Goal: Complete application form: Complete application form

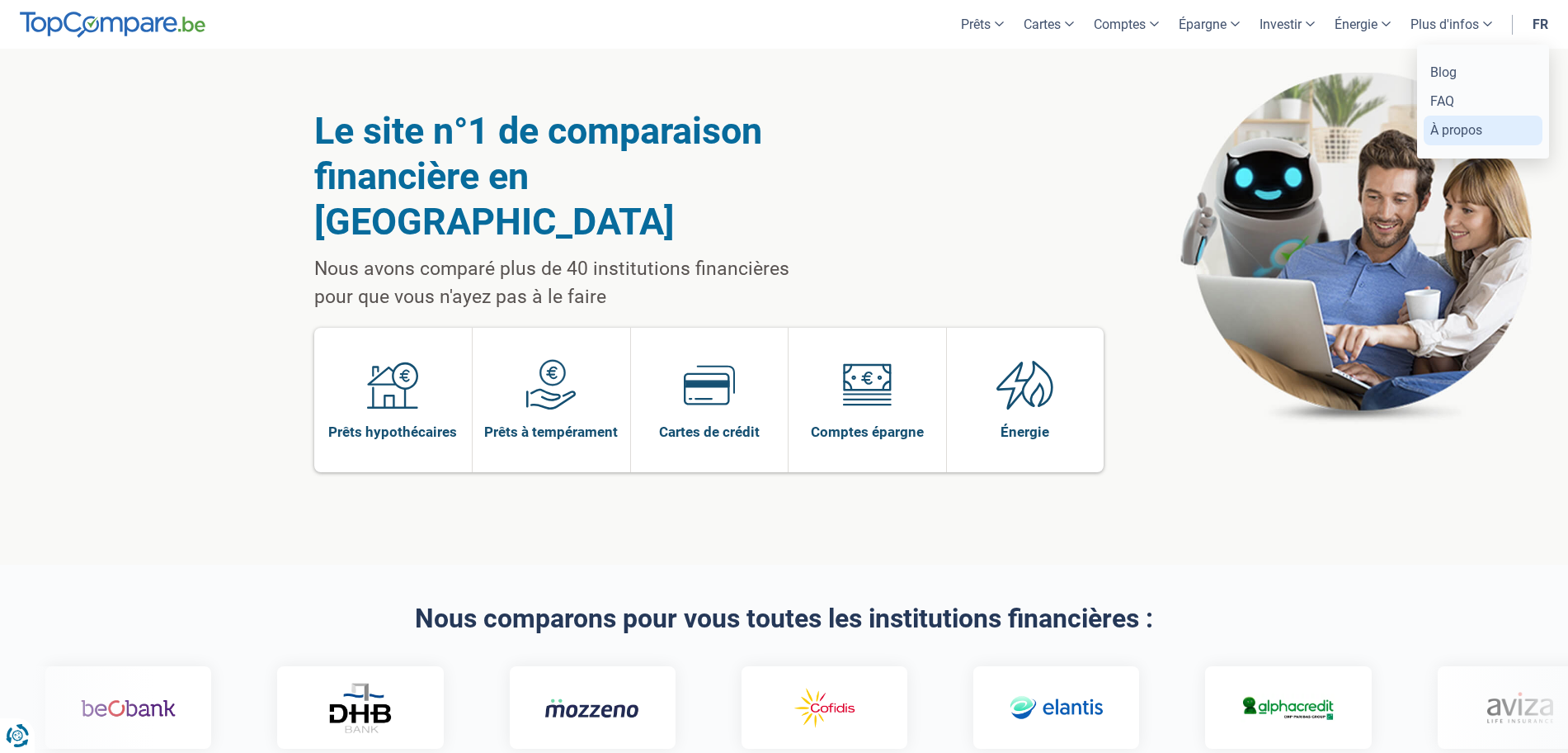
drag, startPoint x: 0, startPoint y: 0, endPoint x: 1446, endPoint y: 132, distance: 1452.0
click at [1446, 132] on link "À propos" at bounding box center [1483, 130] width 119 height 29
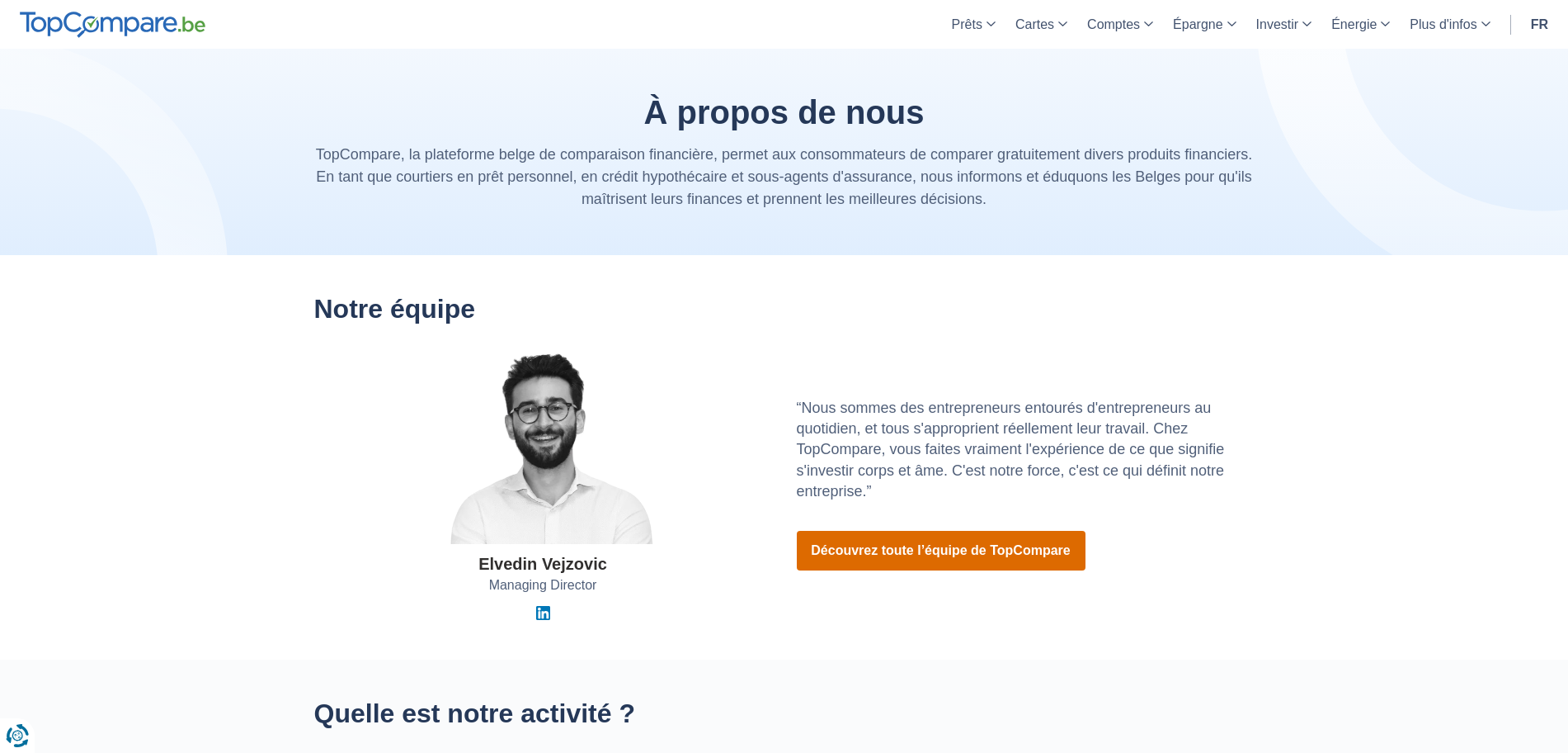
click at [883, 566] on link "Découvrez toute l’équipe de TopCompare" at bounding box center [941, 551] width 288 height 40
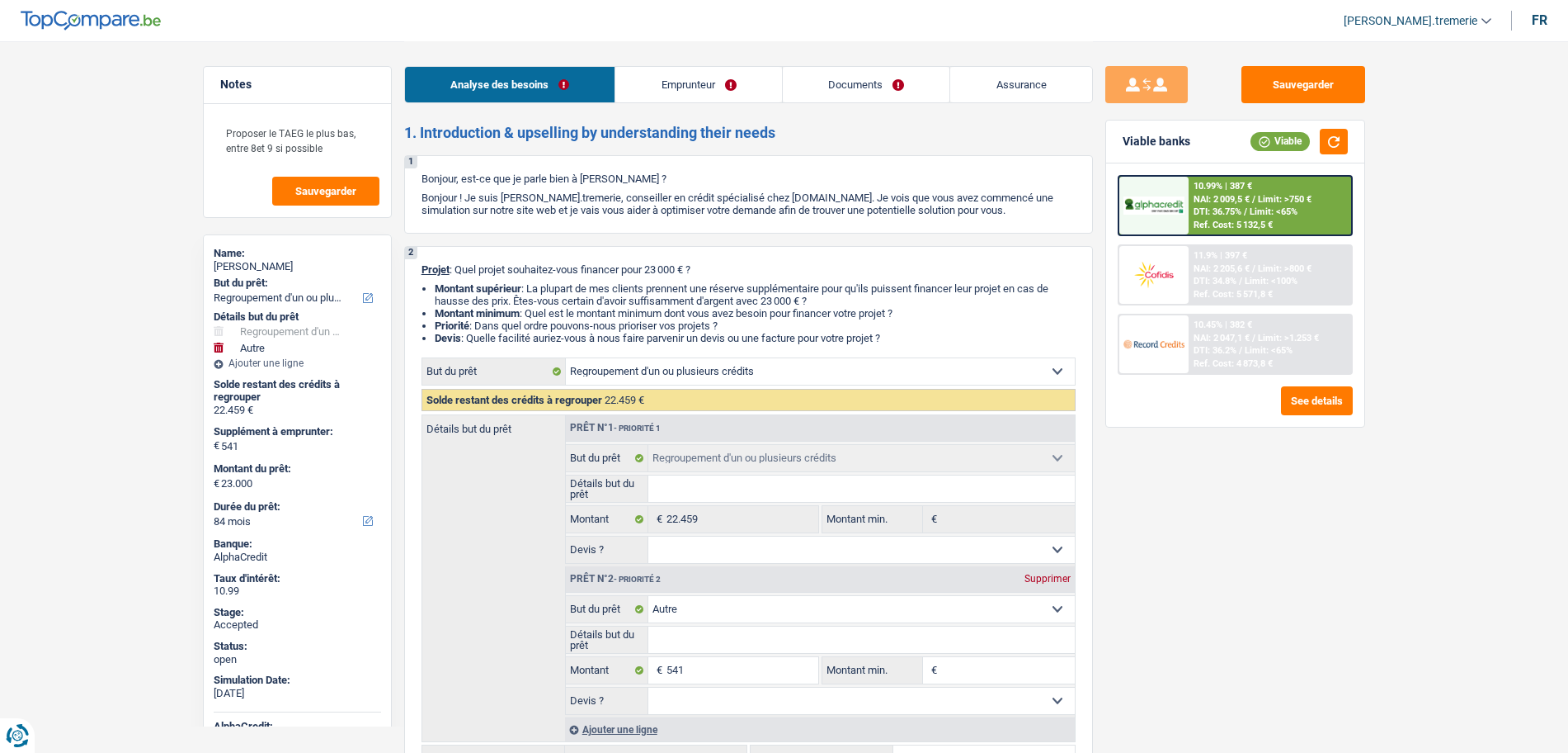
select select "refinancing"
select select "other"
select select "84"
select select "refinancing"
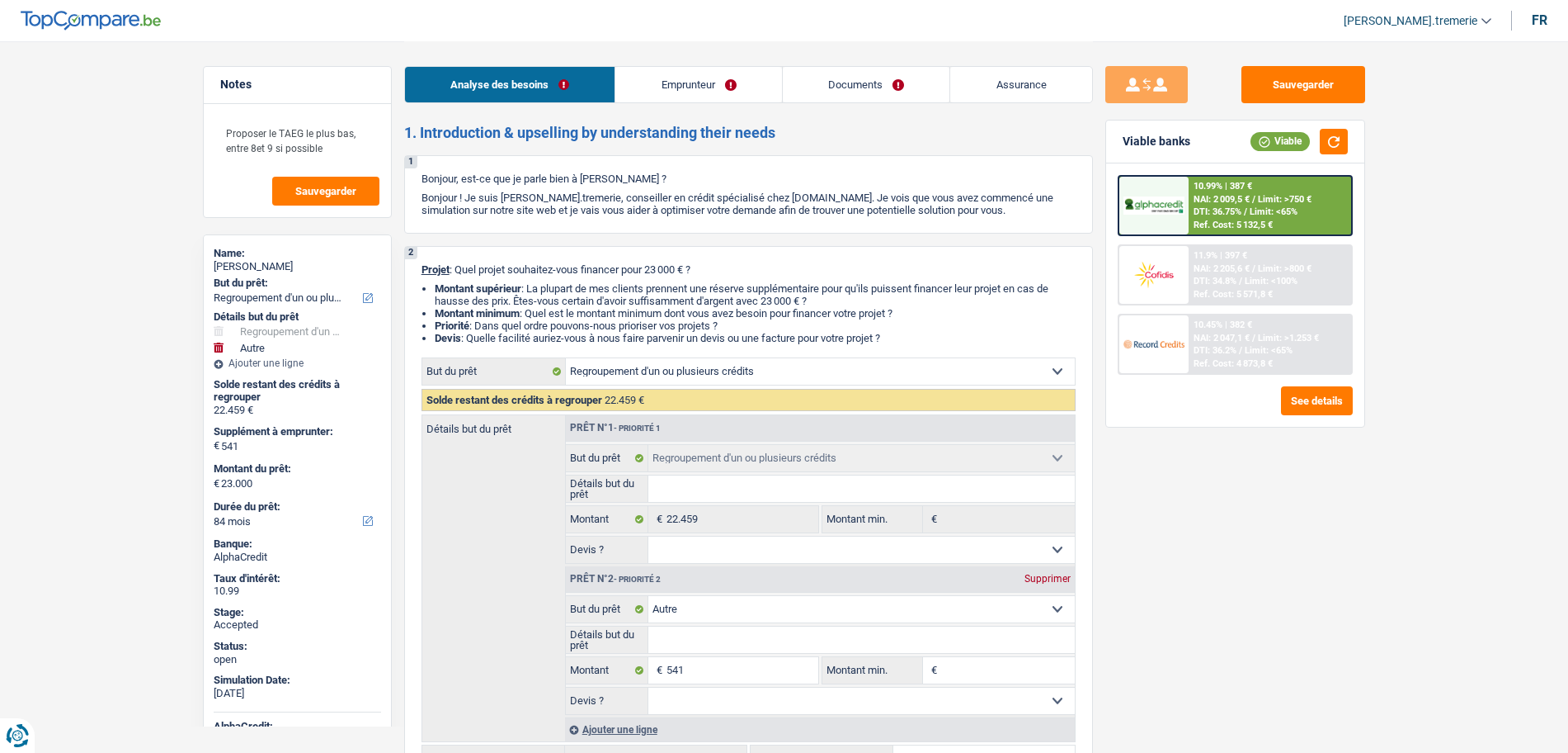
select select "refinancing"
select select "other"
select select "84"
select select "publicEmployee"
select select "familyAllowances"
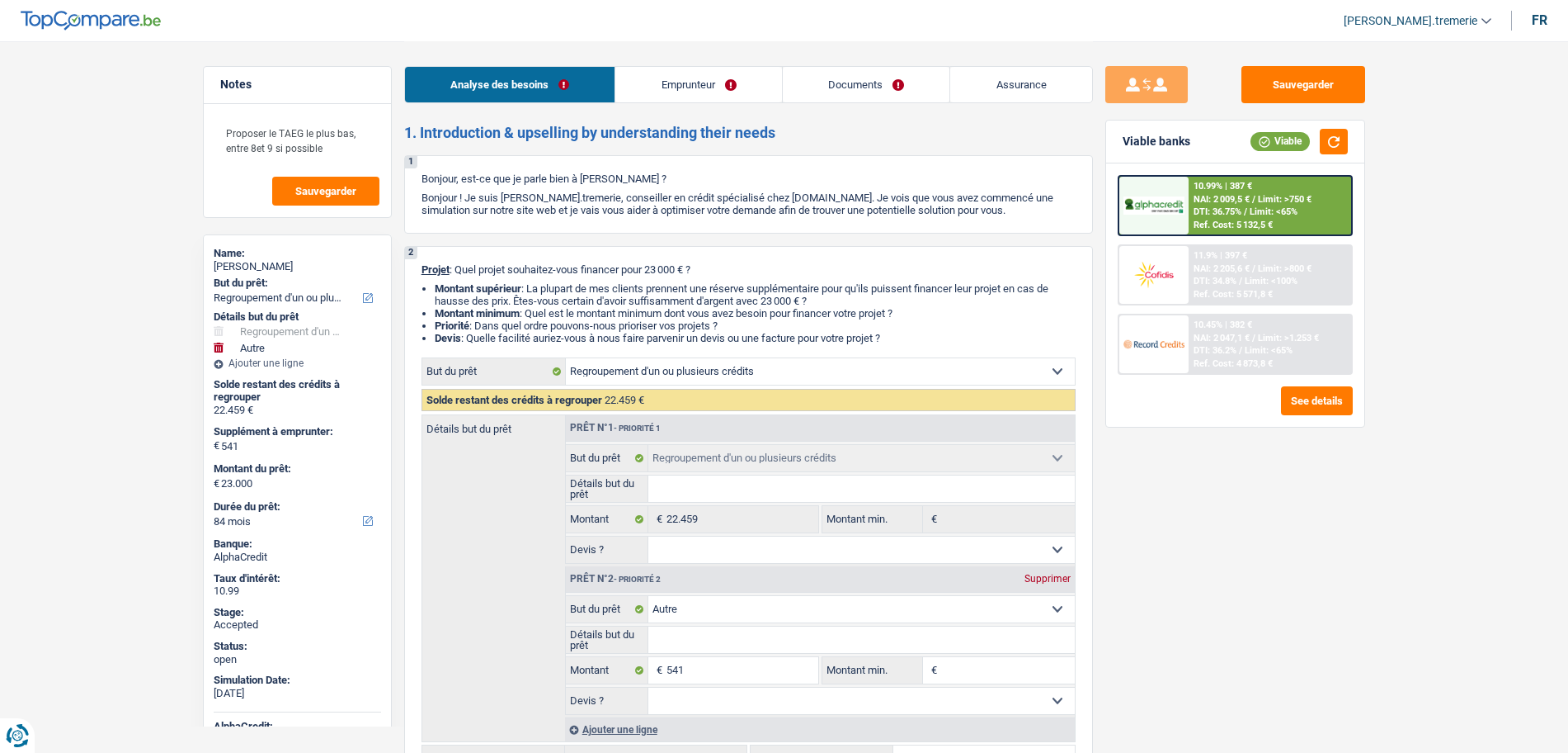
select select "netSalary"
select select "mealVouchers"
select select "ownerWithMortgage"
select select "mortgage"
select select "240"
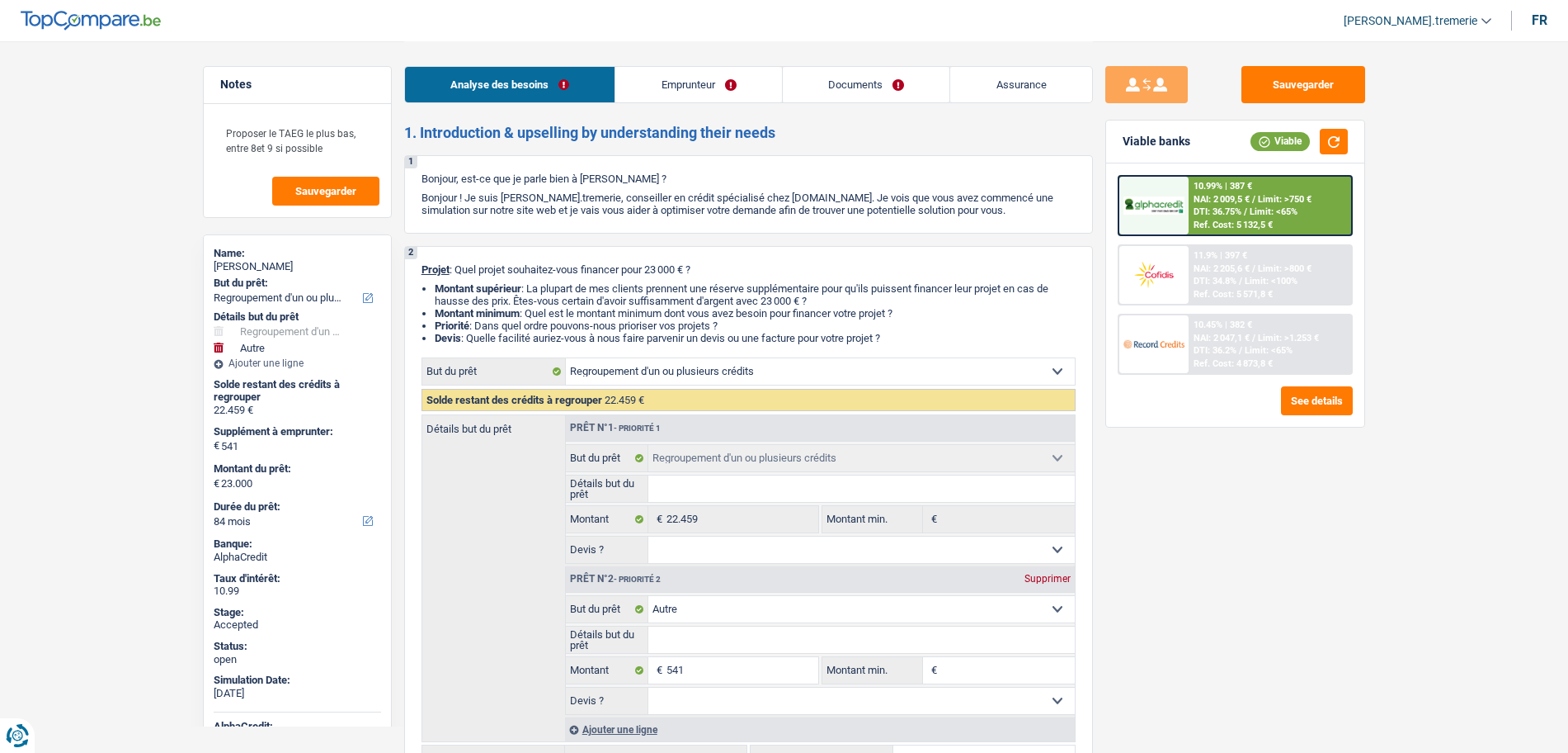
select select "personalSale"
select select "84"
select select "cardOrCredit"
select select "refinancing"
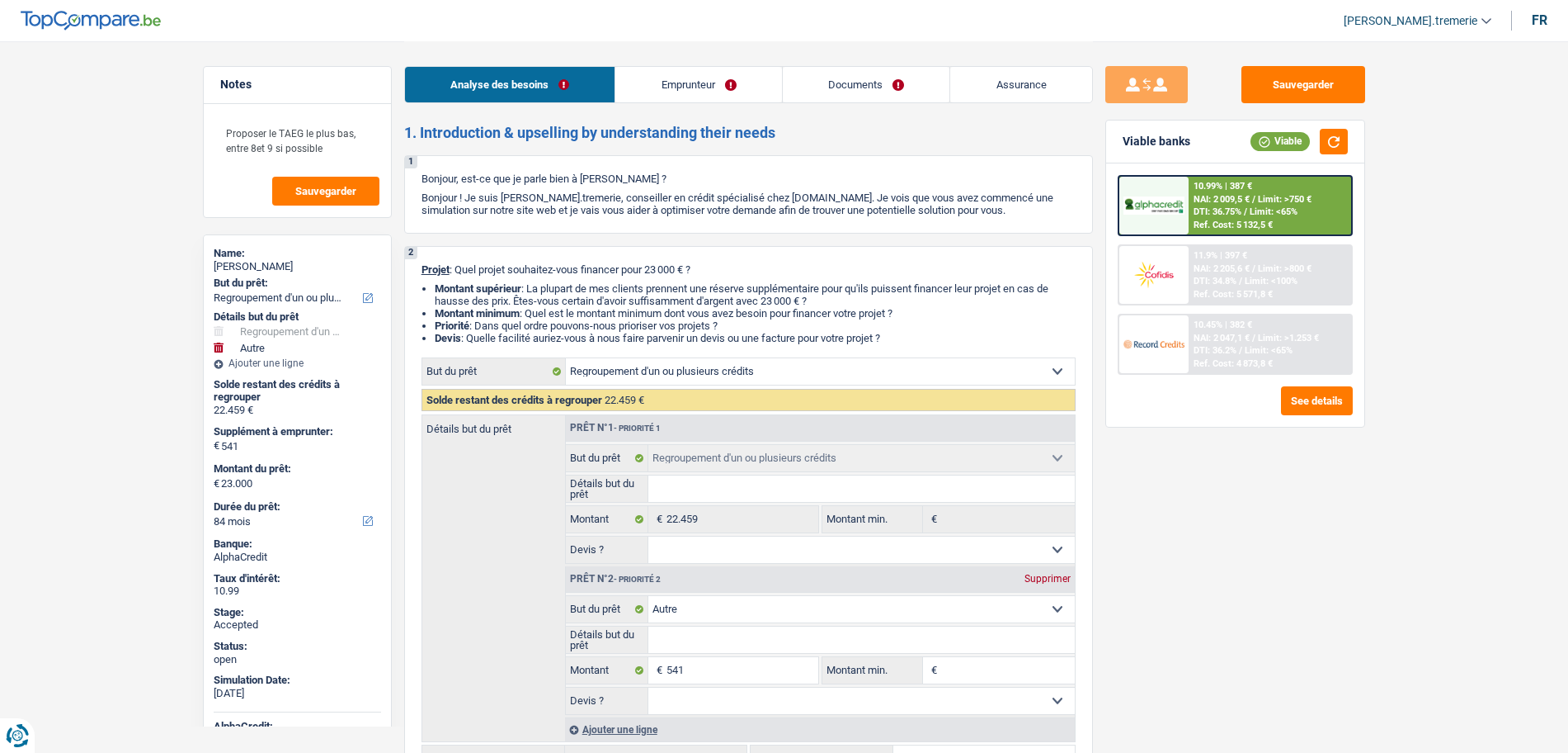
select select "refinancing"
select select "other"
select select "84"
click at [1344, 405] on button "See details" at bounding box center [1317, 401] width 72 height 29
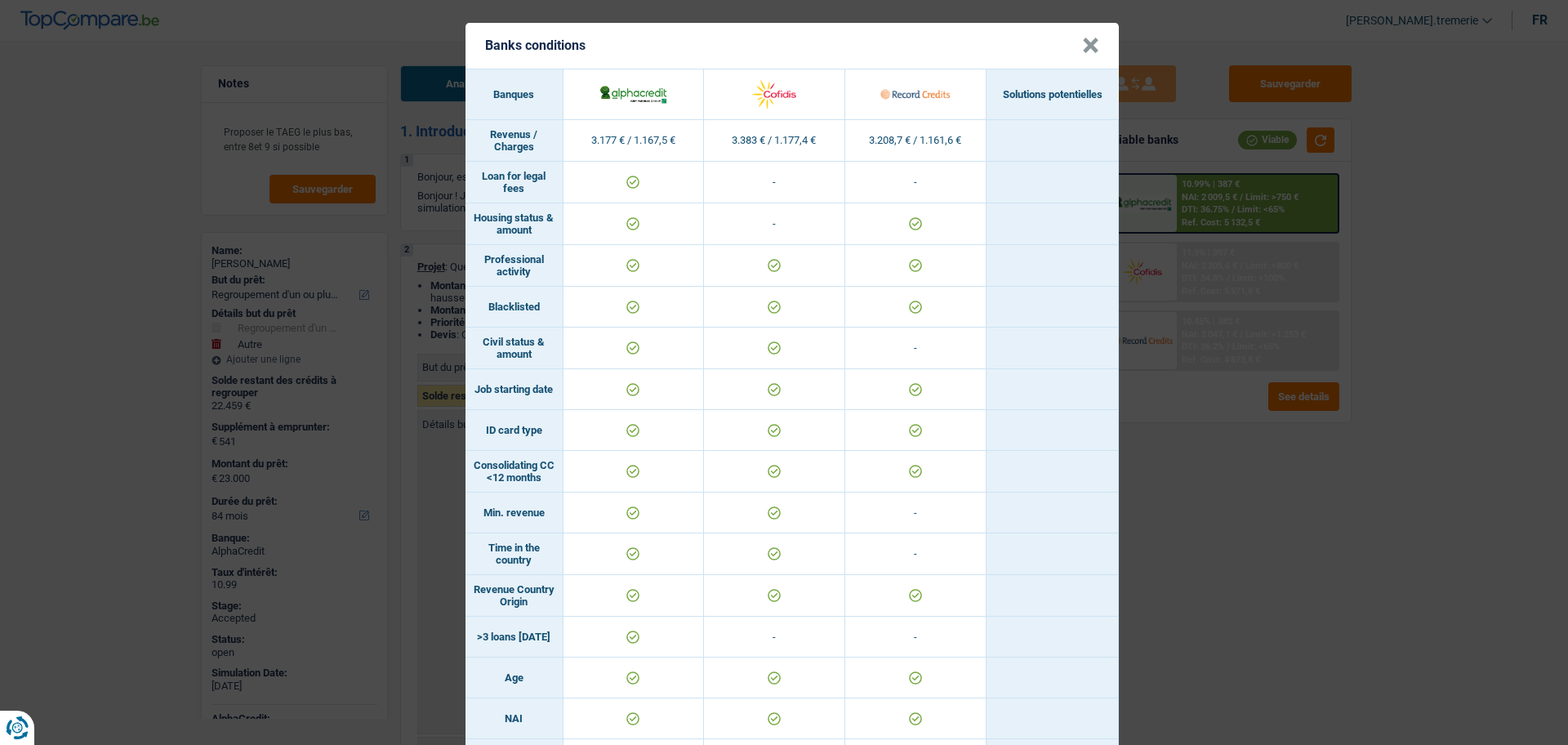
click at [1082, 46] on button "×" at bounding box center [1090, 46] width 17 height 16
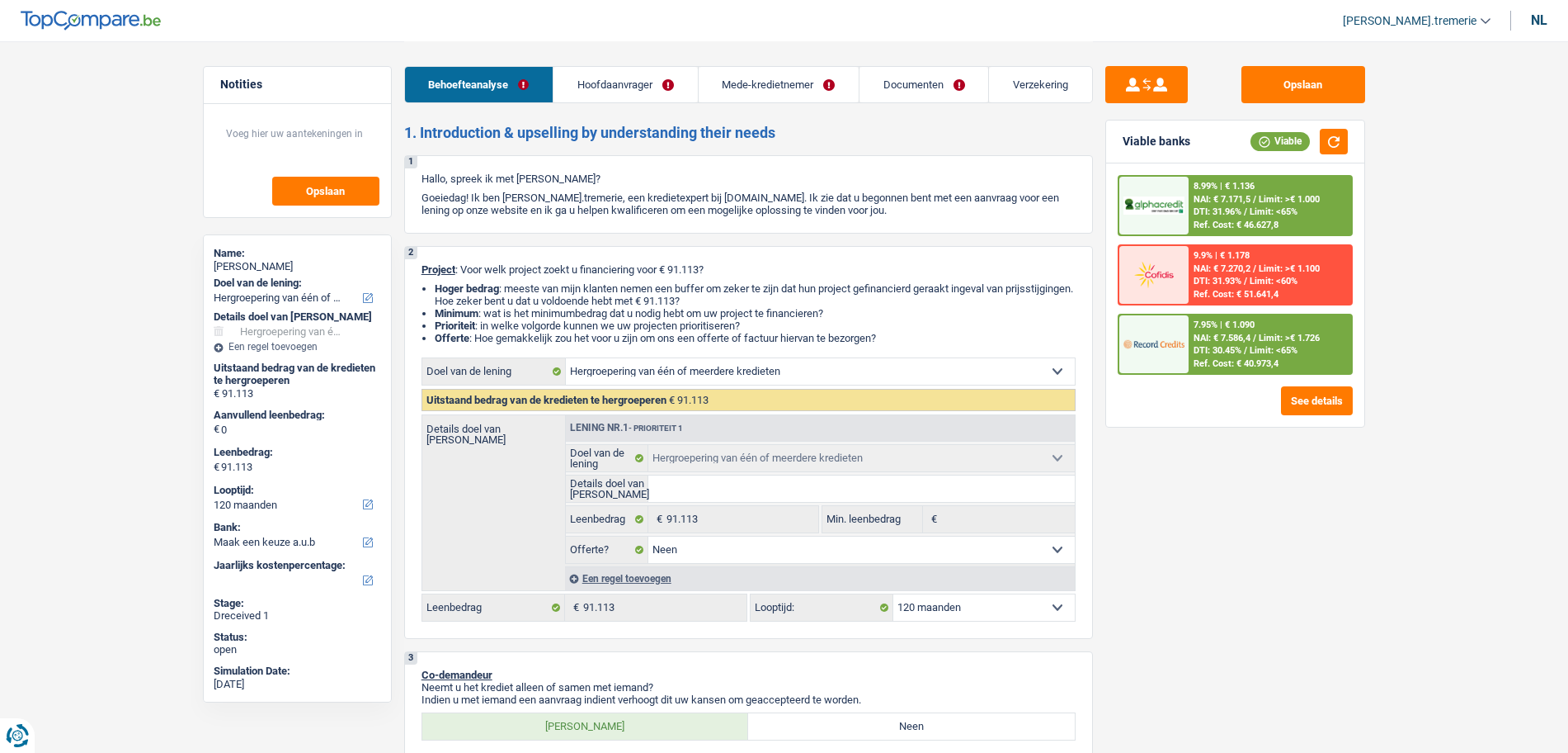
select select "refinancing"
select select "120"
select select "refinancing"
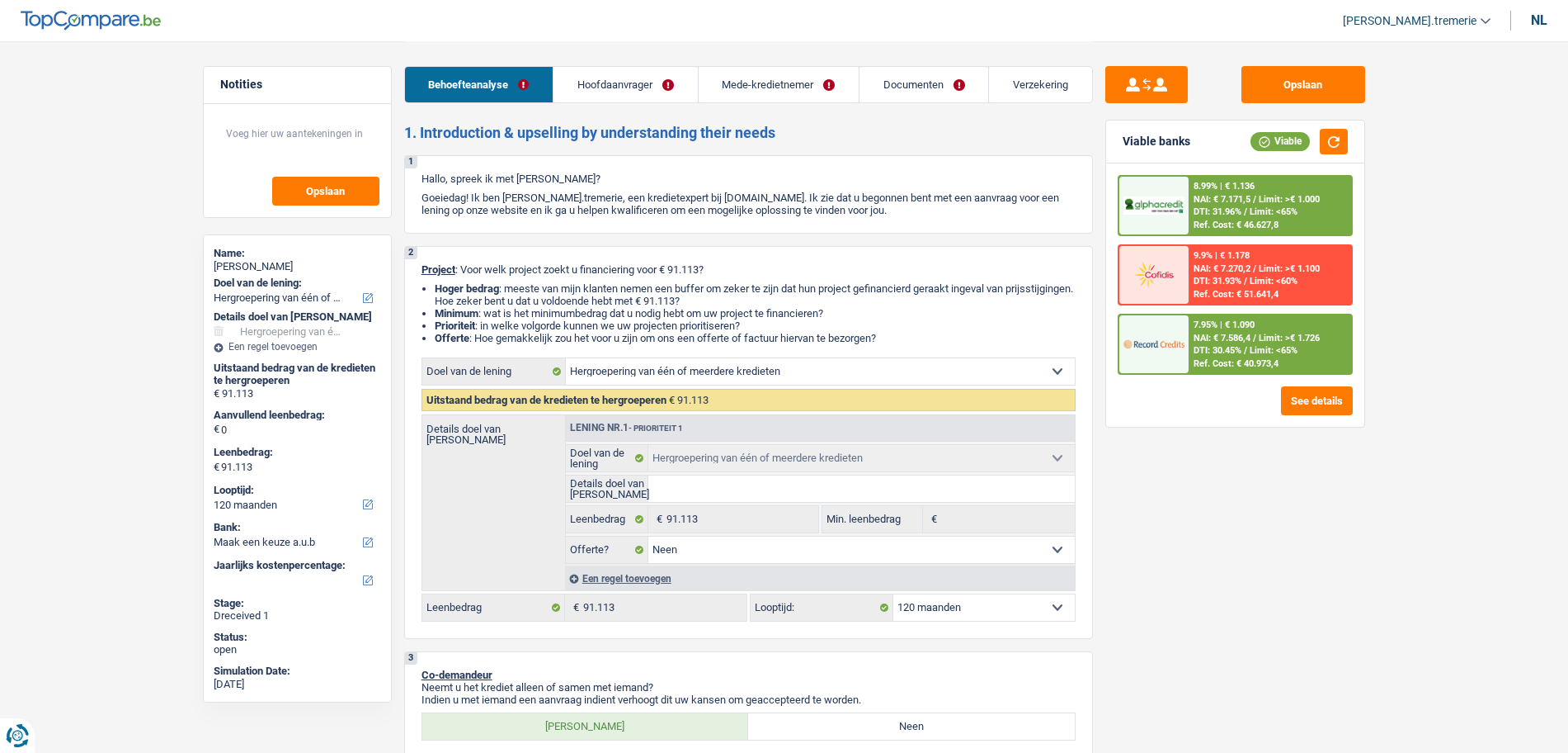
select select "false"
select select "120"
select select "independent"
select select "privateEmployee"
select select "familyAllowances"
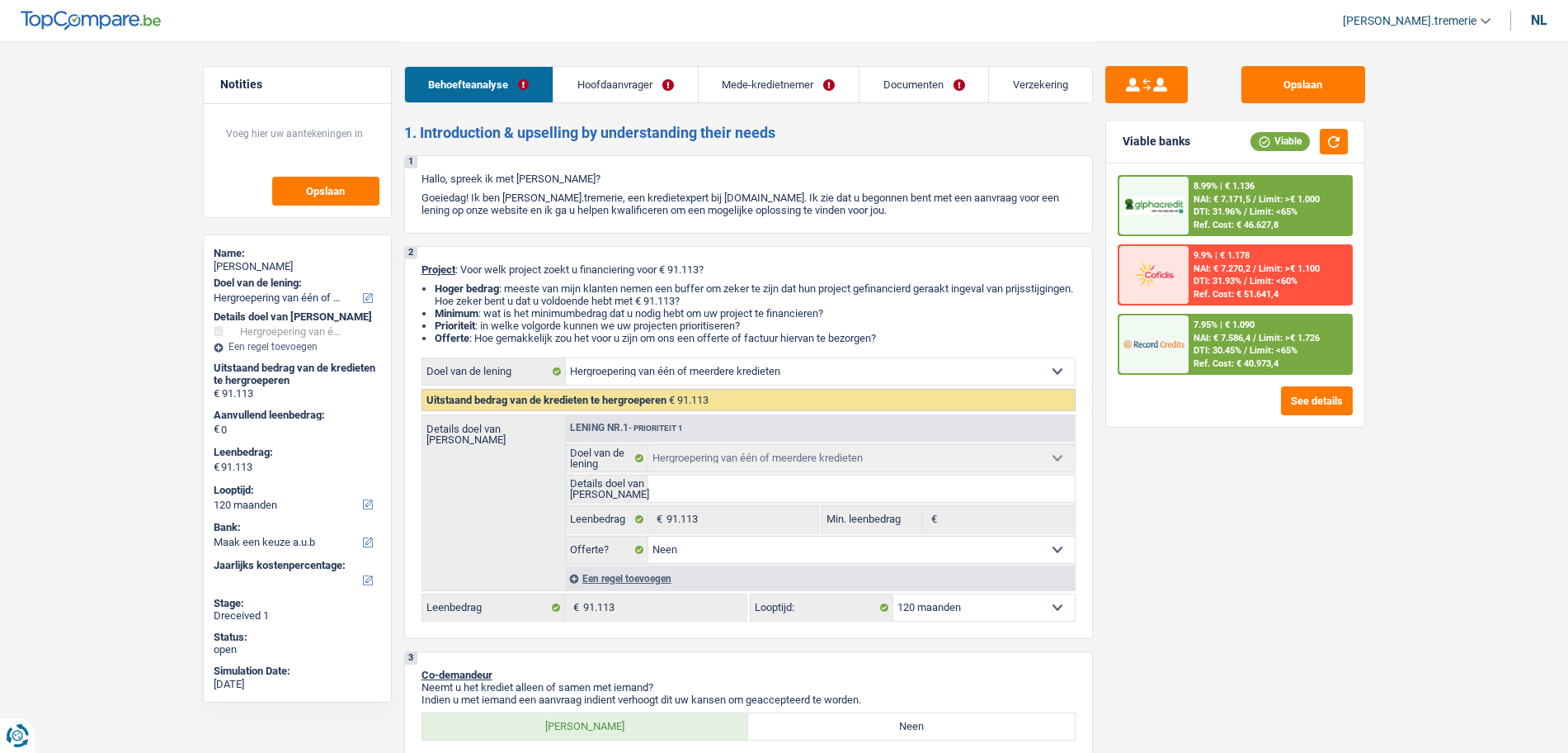
select select "netSalary"
select select "mealVouchers"
select select "ownerWithMortgage"
select select "mortgage"
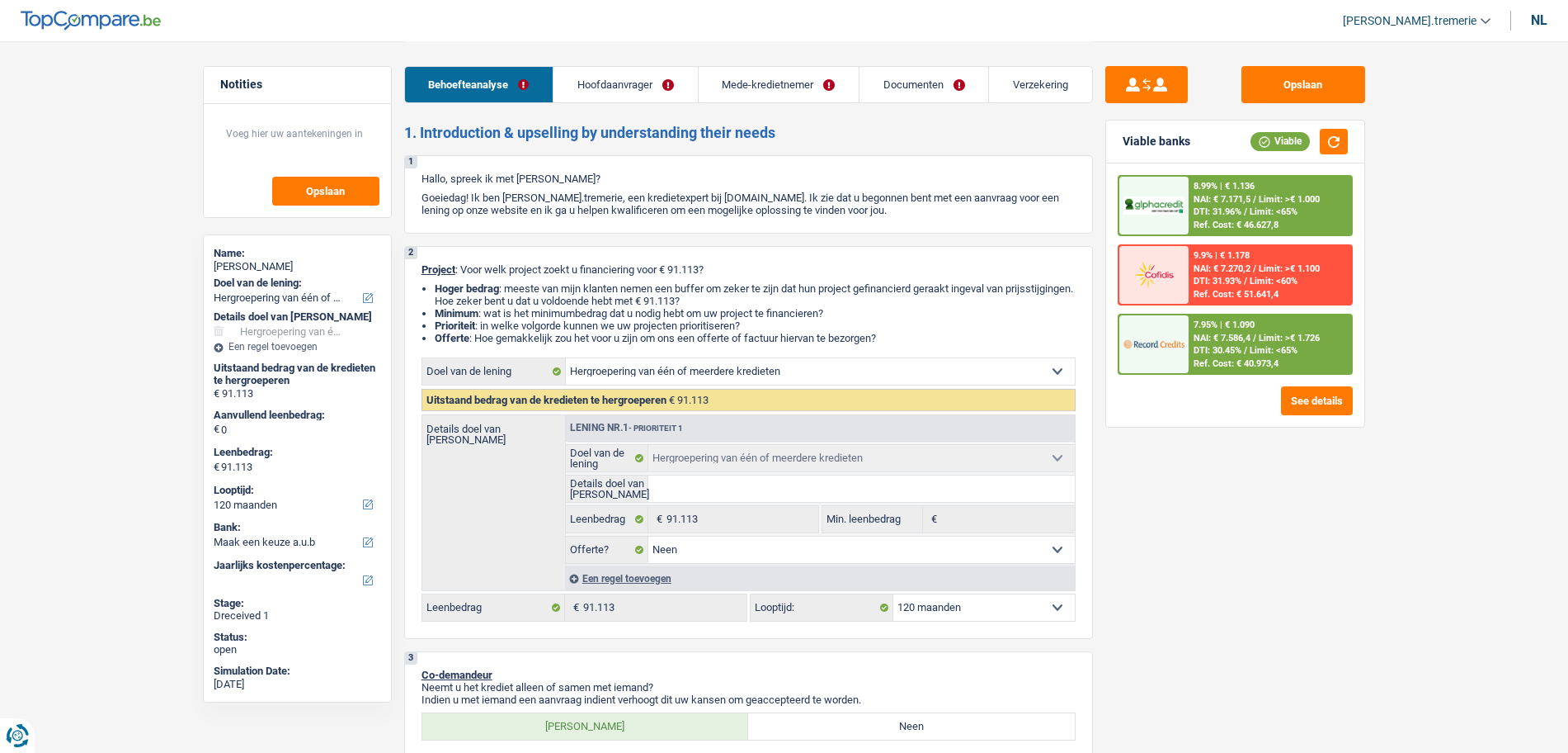
select select "240"
select select "renovationLoan"
select select "120"
select select "carLoan"
select select "84"
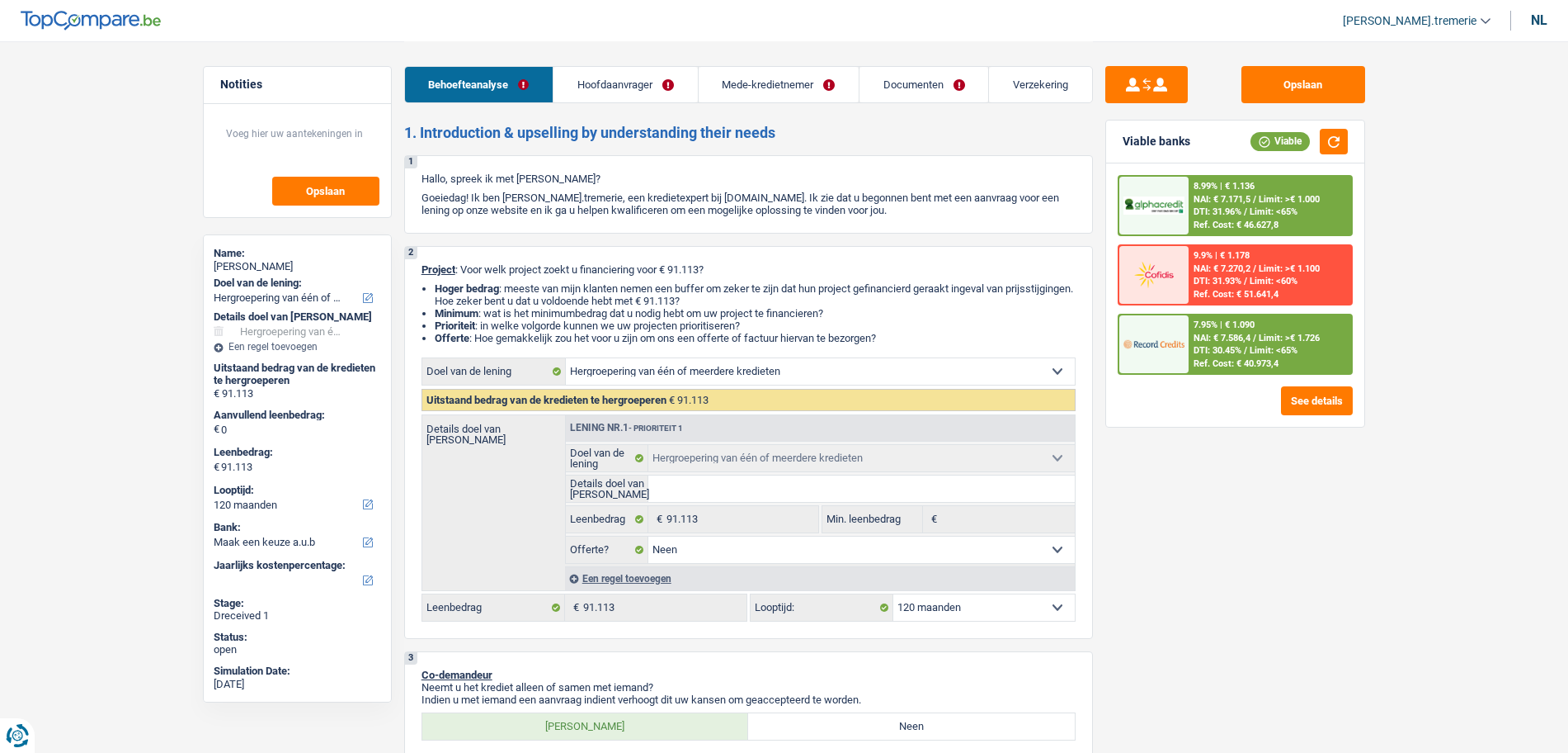
select select "carLoan"
select select "60"
select select "renovationLoan"
select select "60"
select select "renovationLoan"
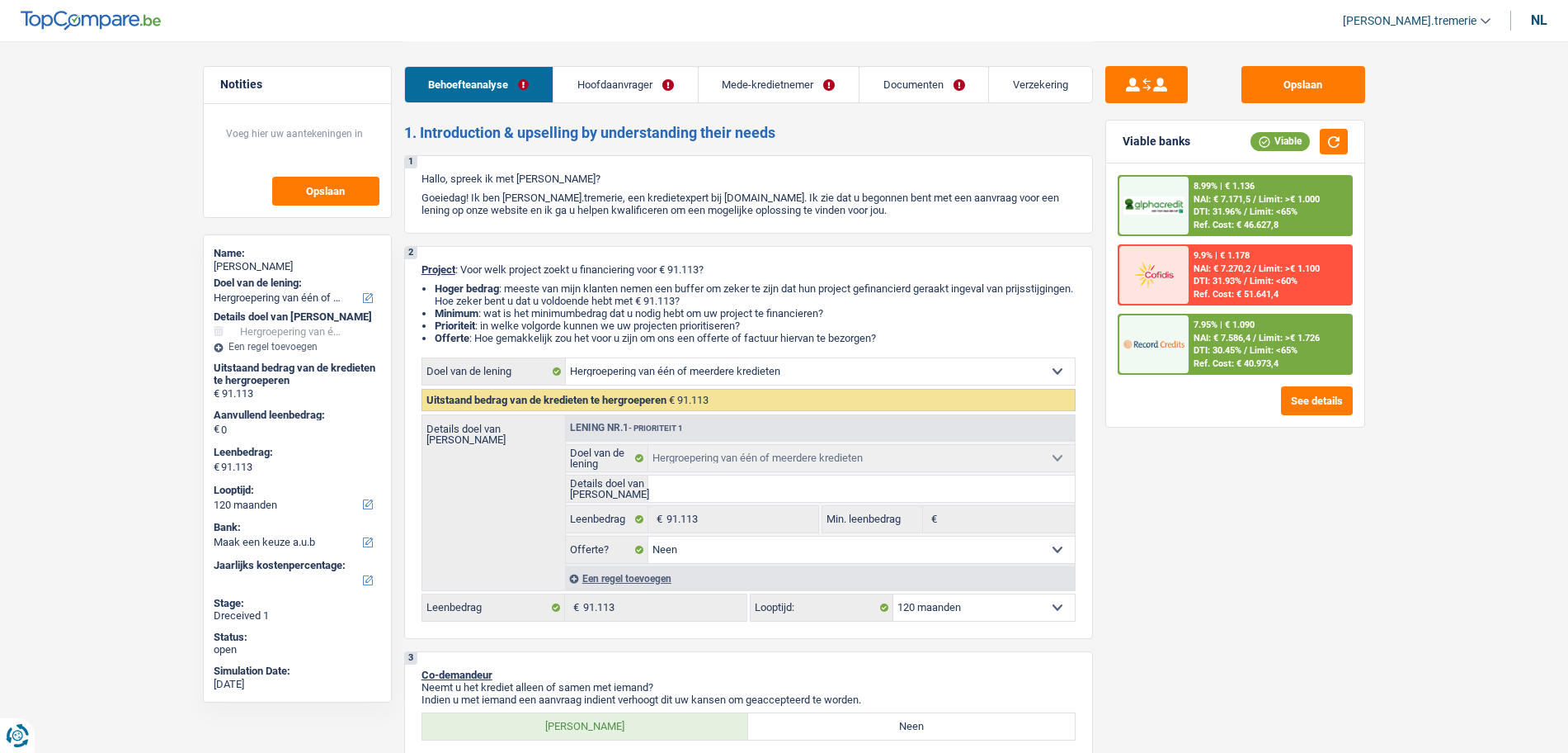
select select "60"
select select "renovationLoan"
select select "120"
select select "cardOrCredit"
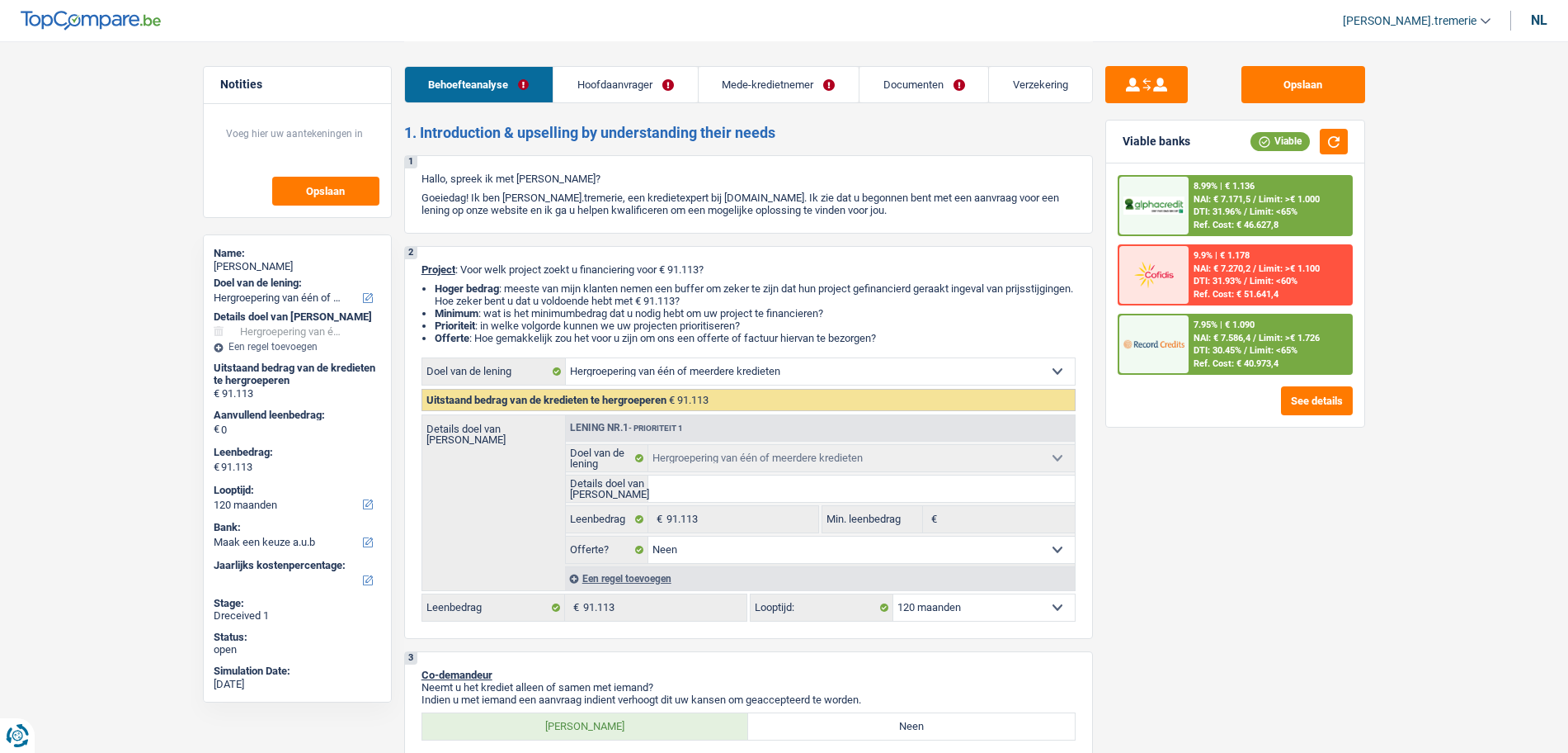
select select "refinancing"
select select "false"
select select "120"
select select "independent"
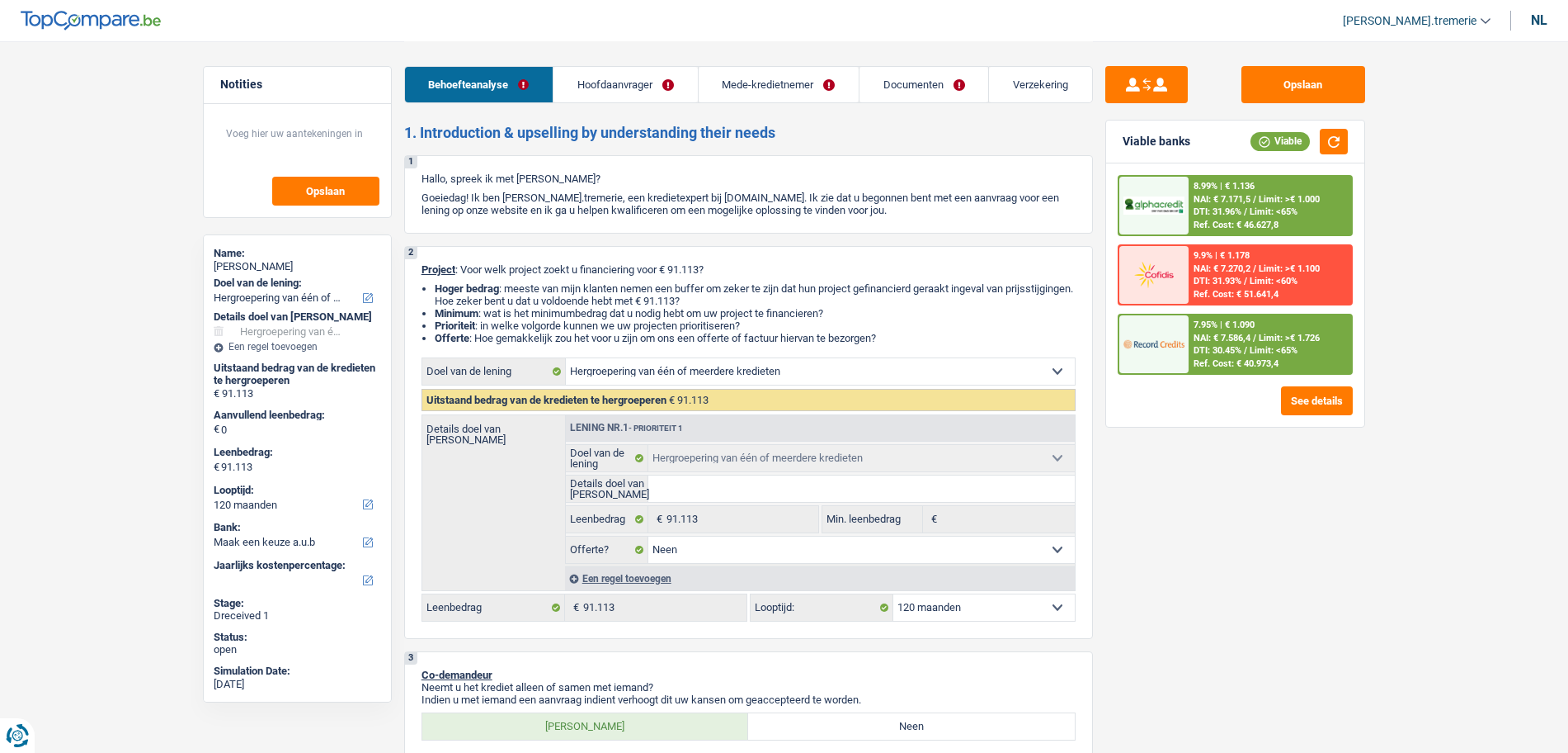
select select "familyAllowances"
select select "netSalary"
select select "BE"
click at [638, 98] on link "Hoofdaanvrager" at bounding box center [625, 84] width 143 height 35
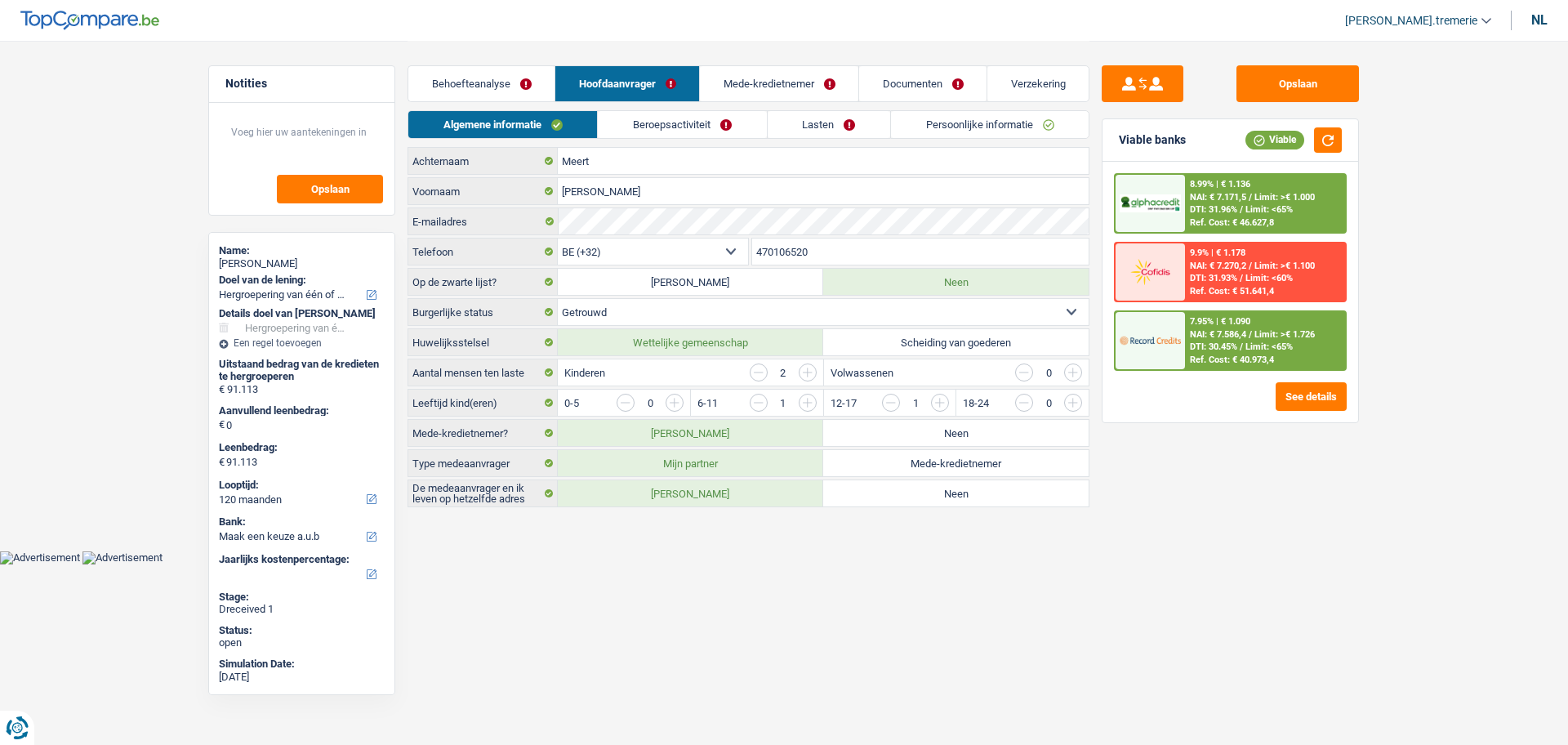
click at [692, 125] on link "Beroepsactiviteit" at bounding box center [682, 125] width 168 height 27
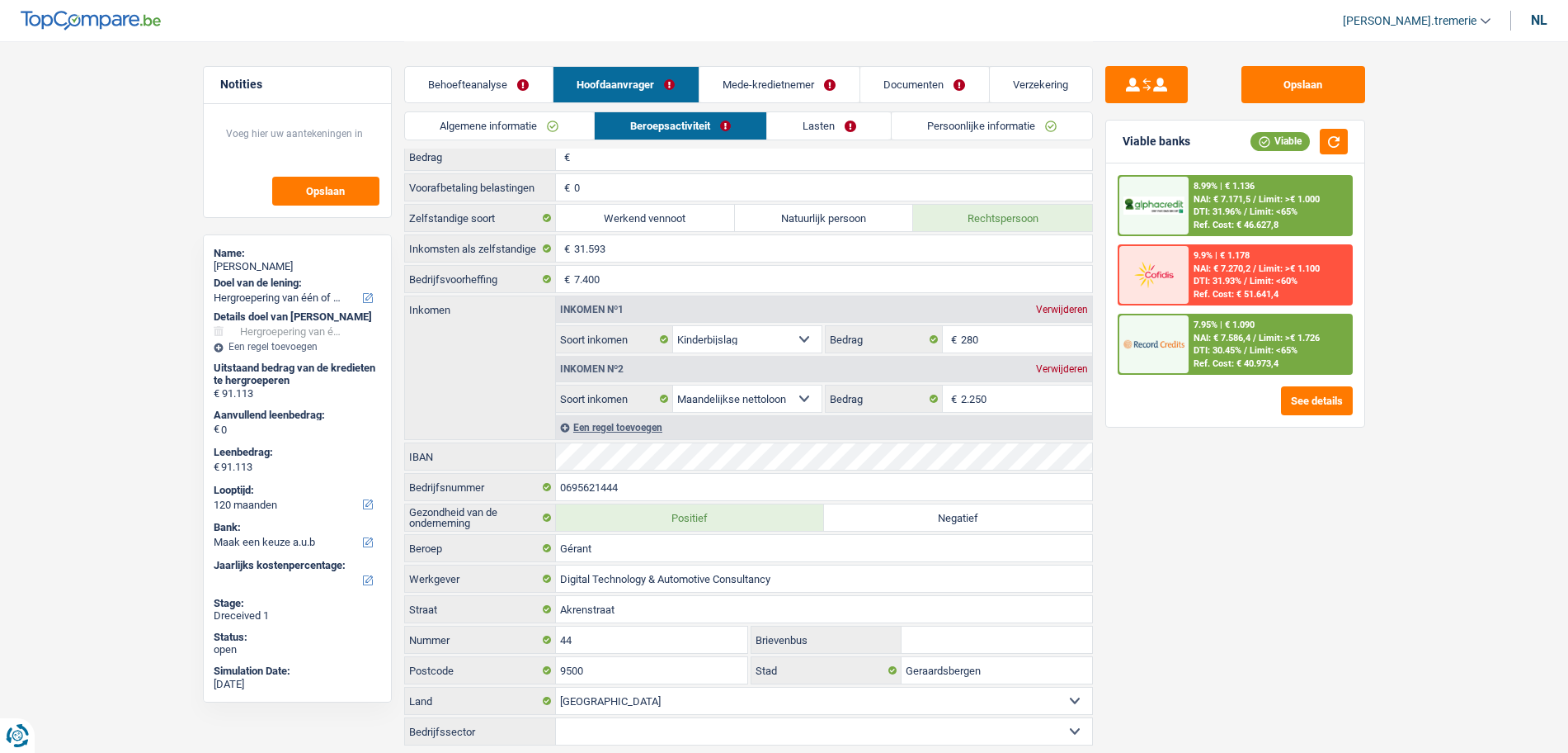
scroll to position [127, 0]
